Goal: Task Accomplishment & Management: Complete application form

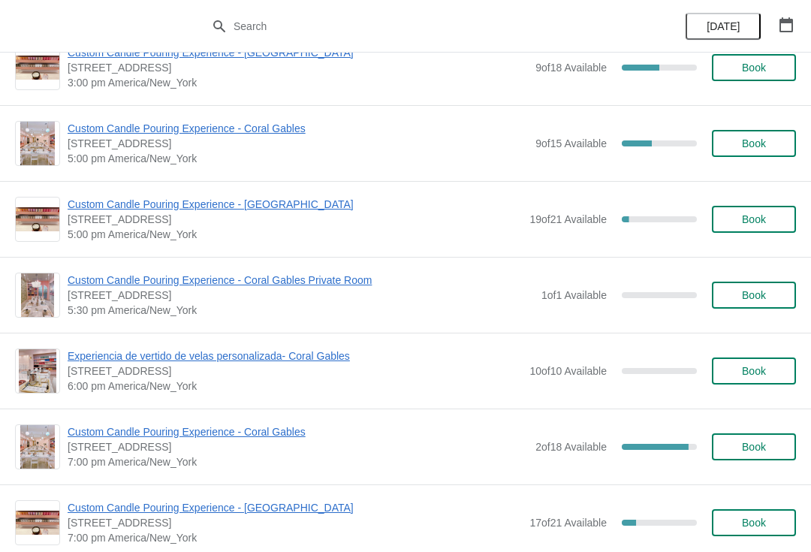
scroll to position [642, 0]
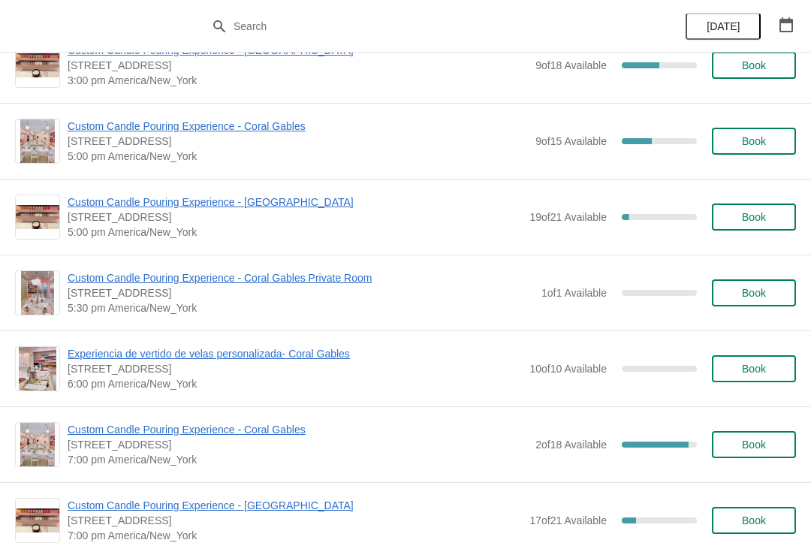
click at [308, 203] on span "Custom Candle Pouring Experience - [GEOGRAPHIC_DATA]" at bounding box center [295, 201] width 454 height 15
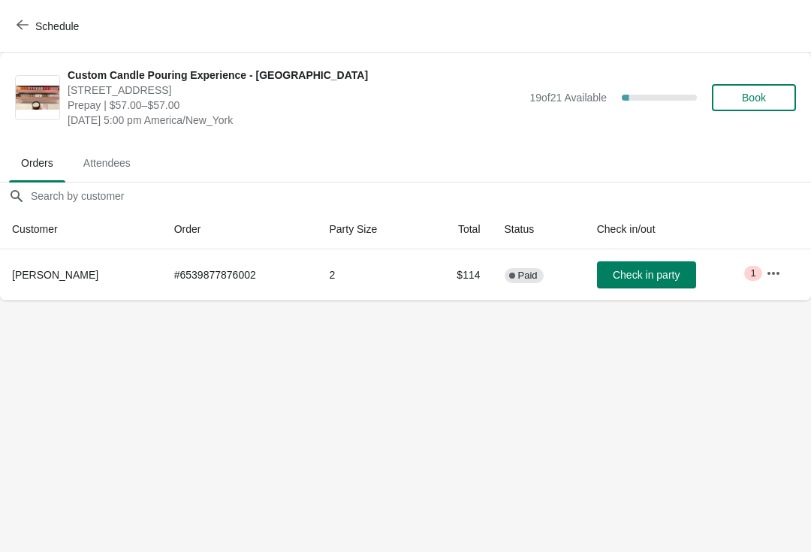
scroll to position [0, 0]
click at [645, 276] on span "Check in party" at bounding box center [645, 275] width 67 height 12
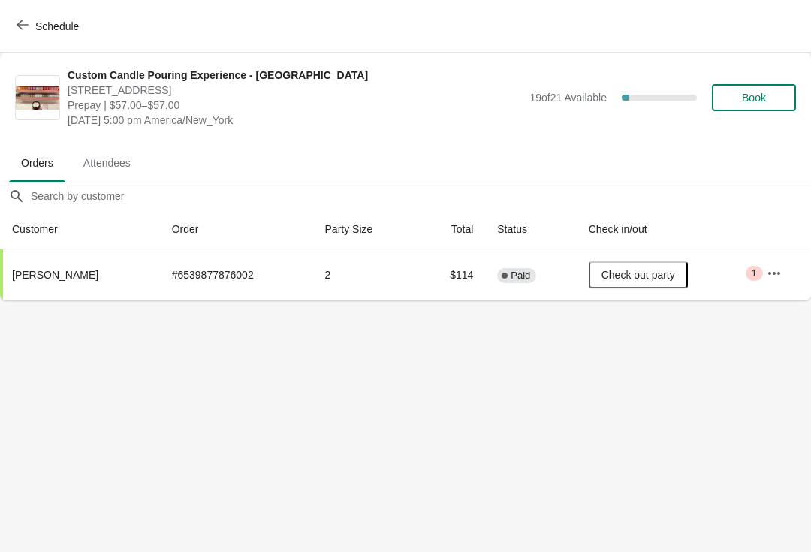
click at [23, 22] on icon "button" at bounding box center [23, 25] width 12 height 12
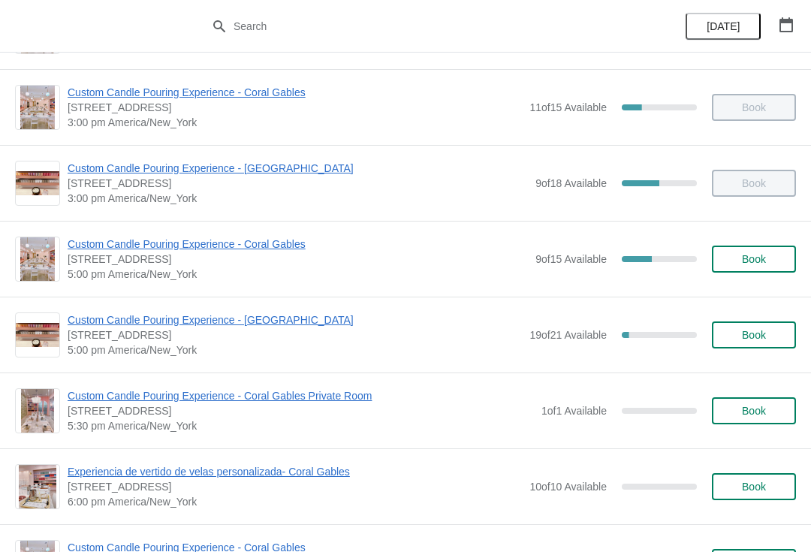
scroll to position [525, 0]
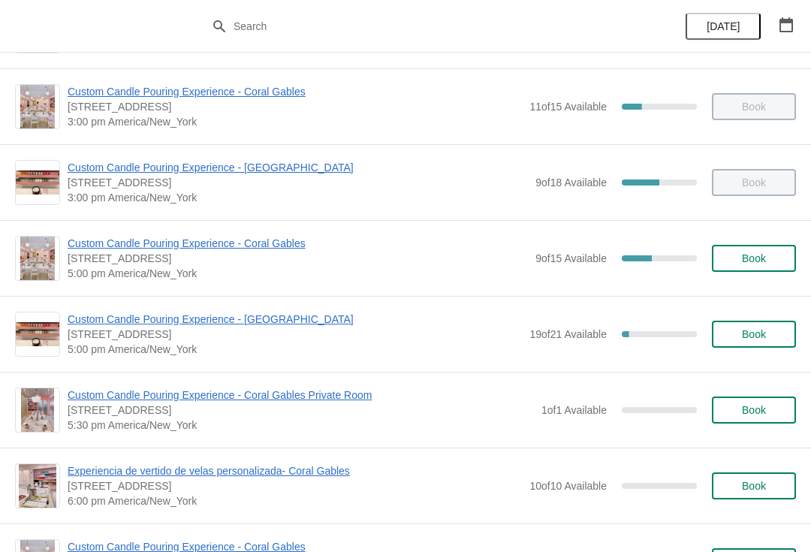
click at [753, 343] on button "Book" at bounding box center [754, 333] width 84 height 27
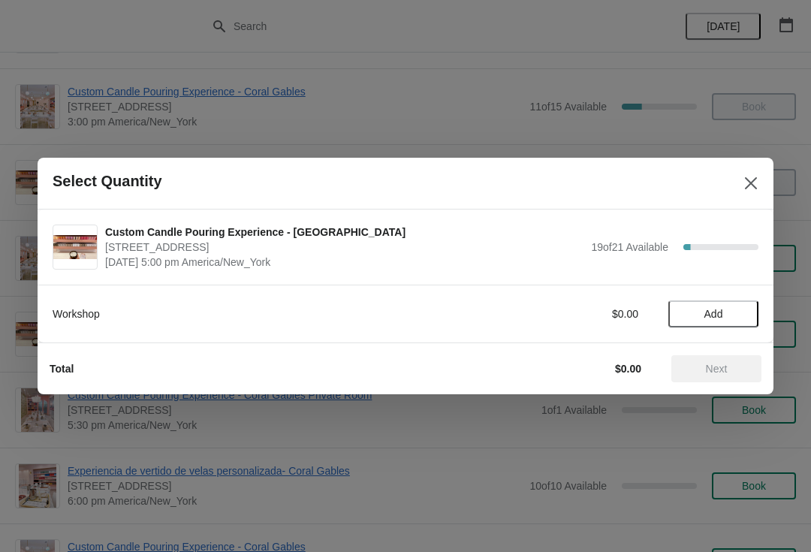
click at [718, 319] on span "Add" at bounding box center [713, 314] width 19 height 12
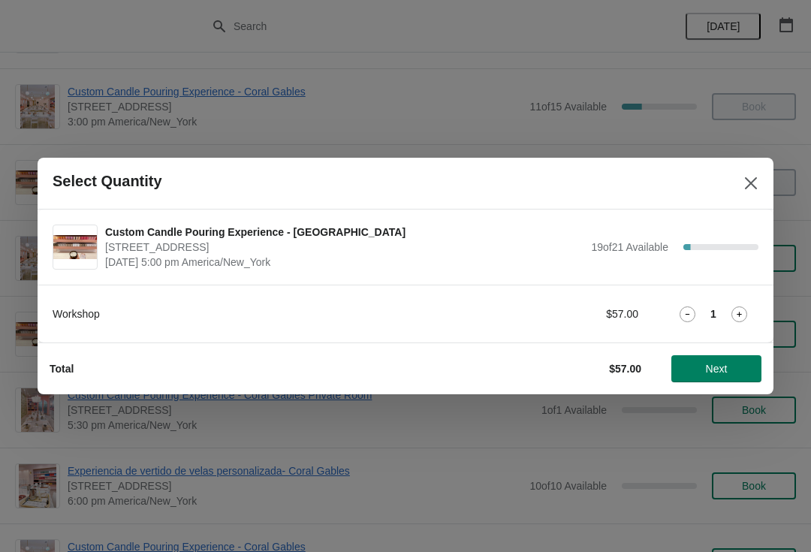
click at [745, 314] on icon at bounding box center [739, 314] width 16 height 16
click at [715, 377] on button "Next" at bounding box center [716, 368] width 90 height 27
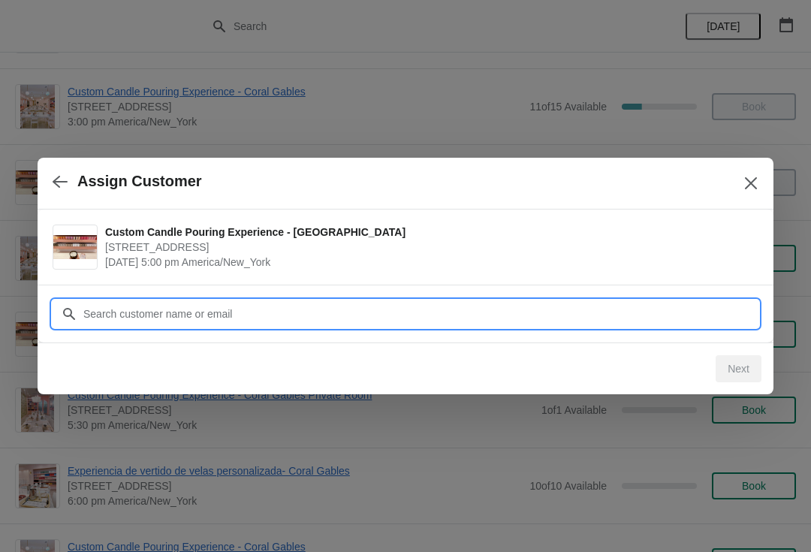
click at [633, 318] on input "Customer" at bounding box center [421, 313] width 676 height 27
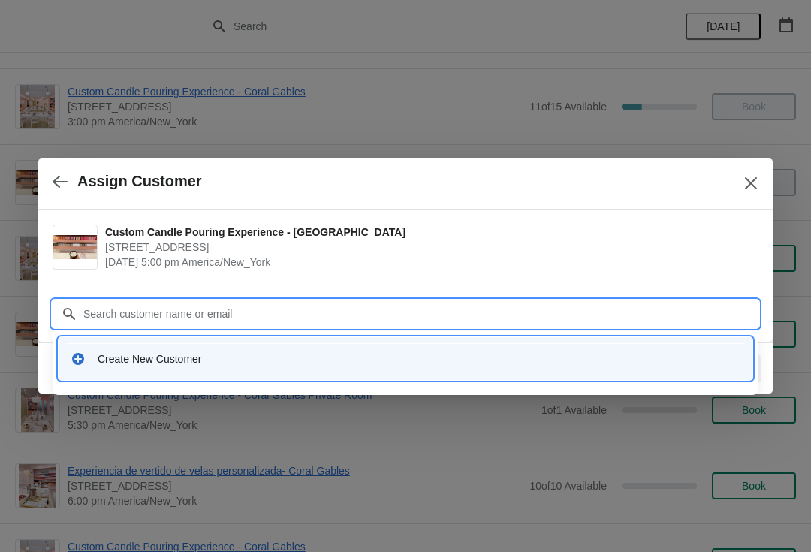
click at [206, 359] on div "Create New Customer" at bounding box center [419, 358] width 642 height 15
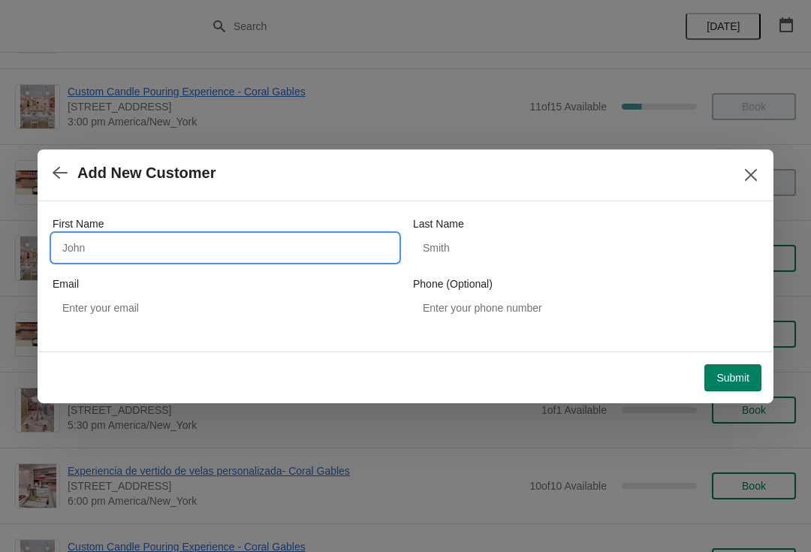
click at [335, 235] on input "First Name" at bounding box center [225, 247] width 345 height 27
type input "J"
type input "Travisha"
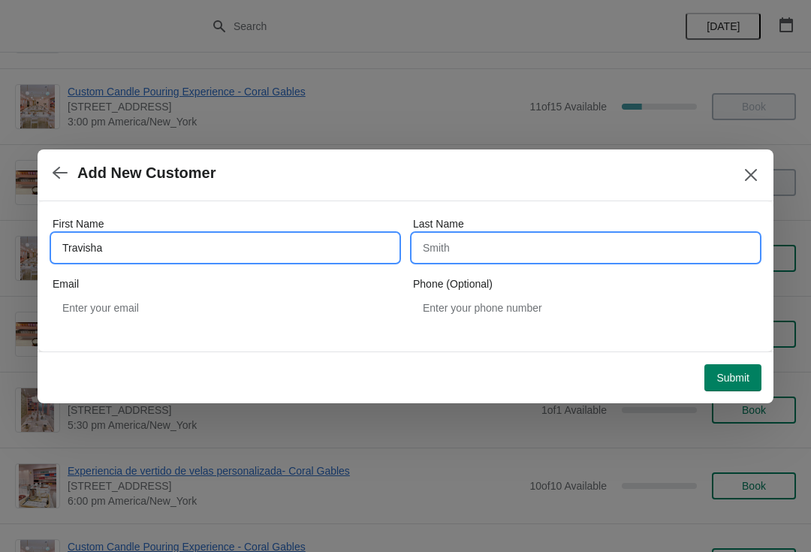
click at [457, 251] on input "Last Name" at bounding box center [585, 247] width 345 height 27
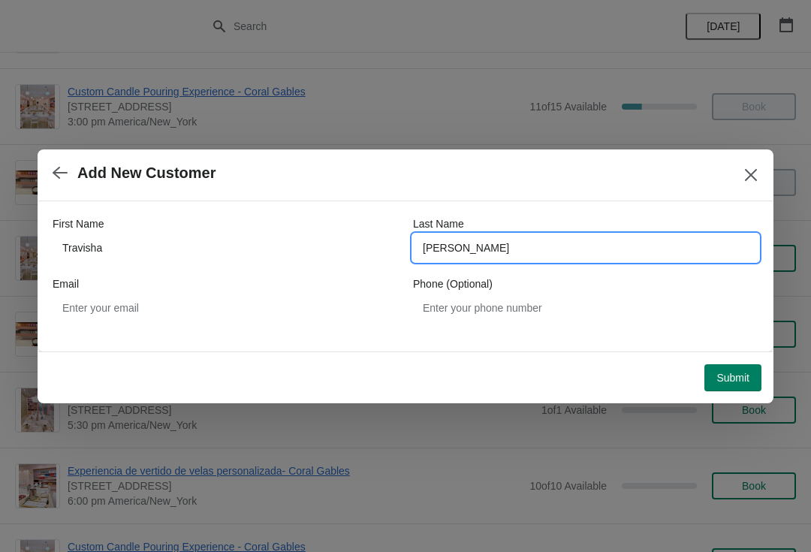
type input "[PERSON_NAME]"
click at [434, 248] on input "[PERSON_NAME]" at bounding box center [585, 247] width 345 height 27
click at [460, 251] on input "[PERSON_NAME]" at bounding box center [585, 247] width 345 height 27
click at [507, 259] on input "[PERSON_NAME]" at bounding box center [585, 247] width 345 height 27
type input "[PERSON_NAME]"
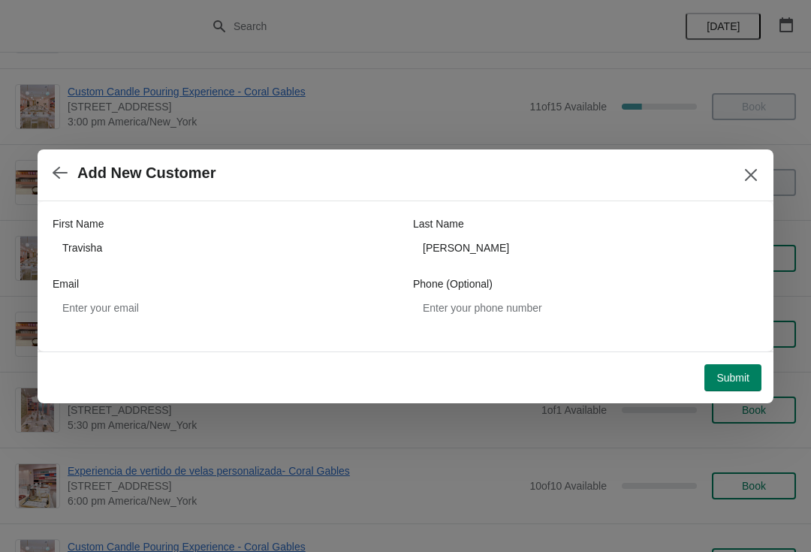
click at [728, 382] on span "Submit" at bounding box center [732, 378] width 33 height 12
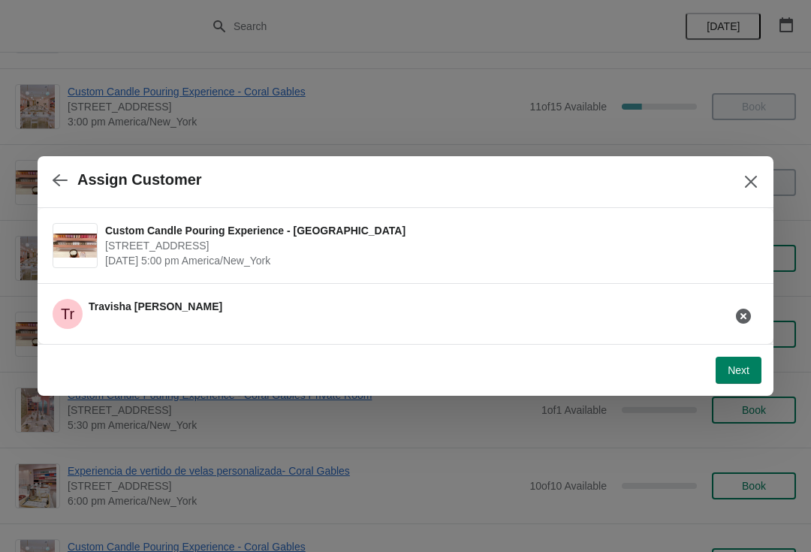
click at [742, 376] on span "Next" at bounding box center [738, 370] width 22 height 12
select select "Friend"
